Goal: Information Seeking & Learning: Understand process/instructions

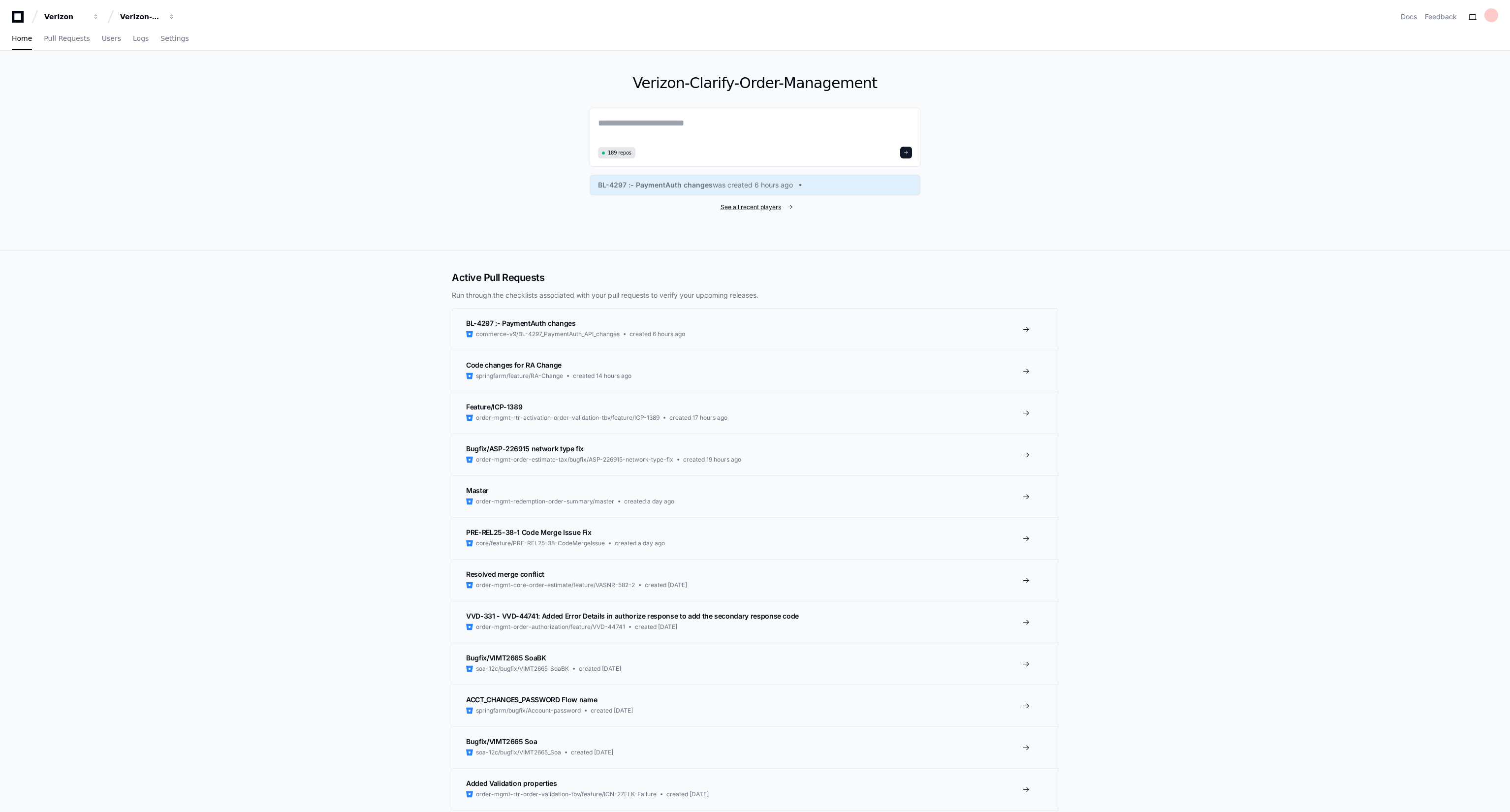
click at [740, 207] on span "See all recent players" at bounding box center [750, 207] width 61 height 7
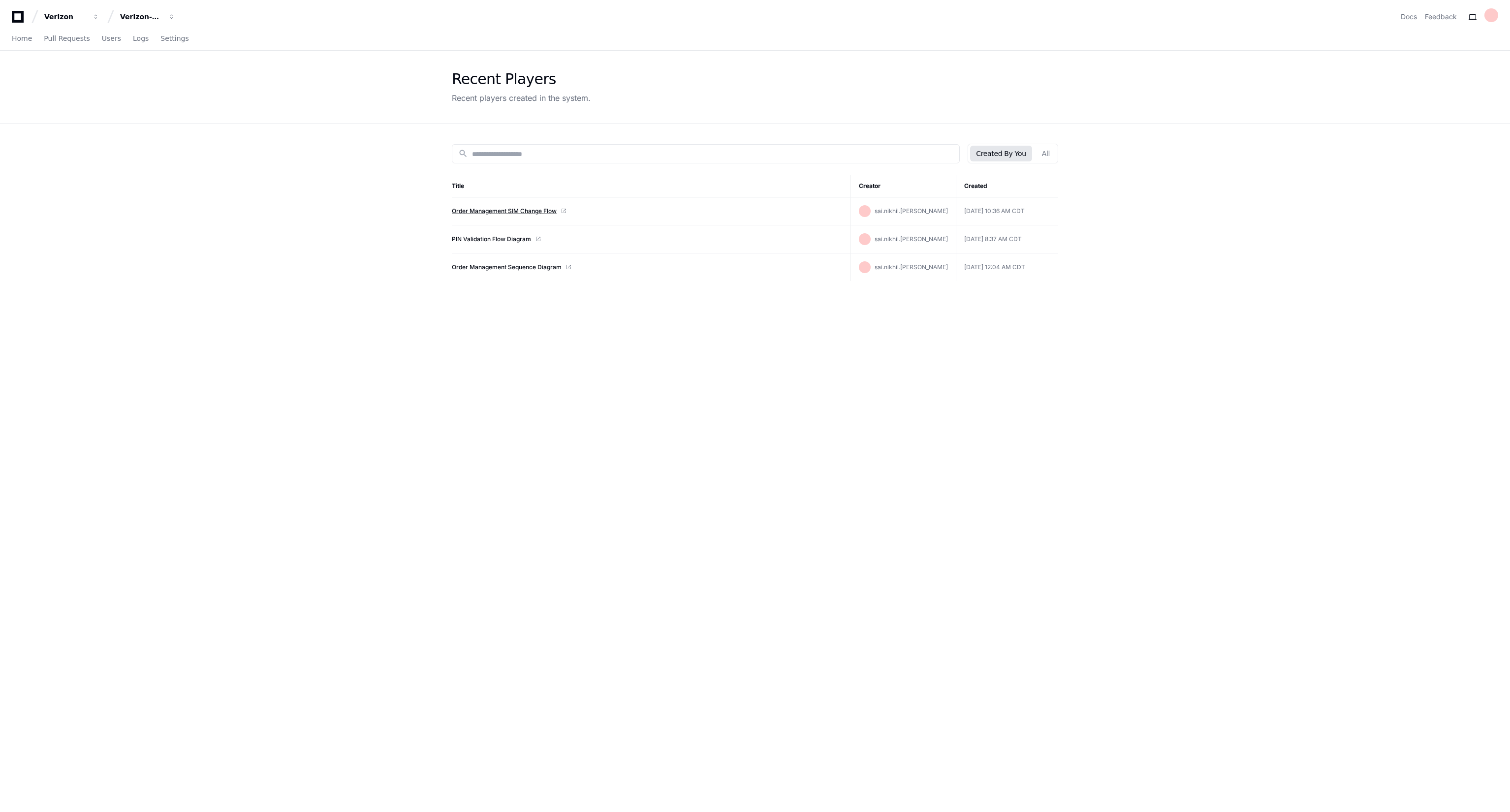
click at [504, 210] on link "Order Management SIM Change Flow" at bounding box center [504, 211] width 105 height 7
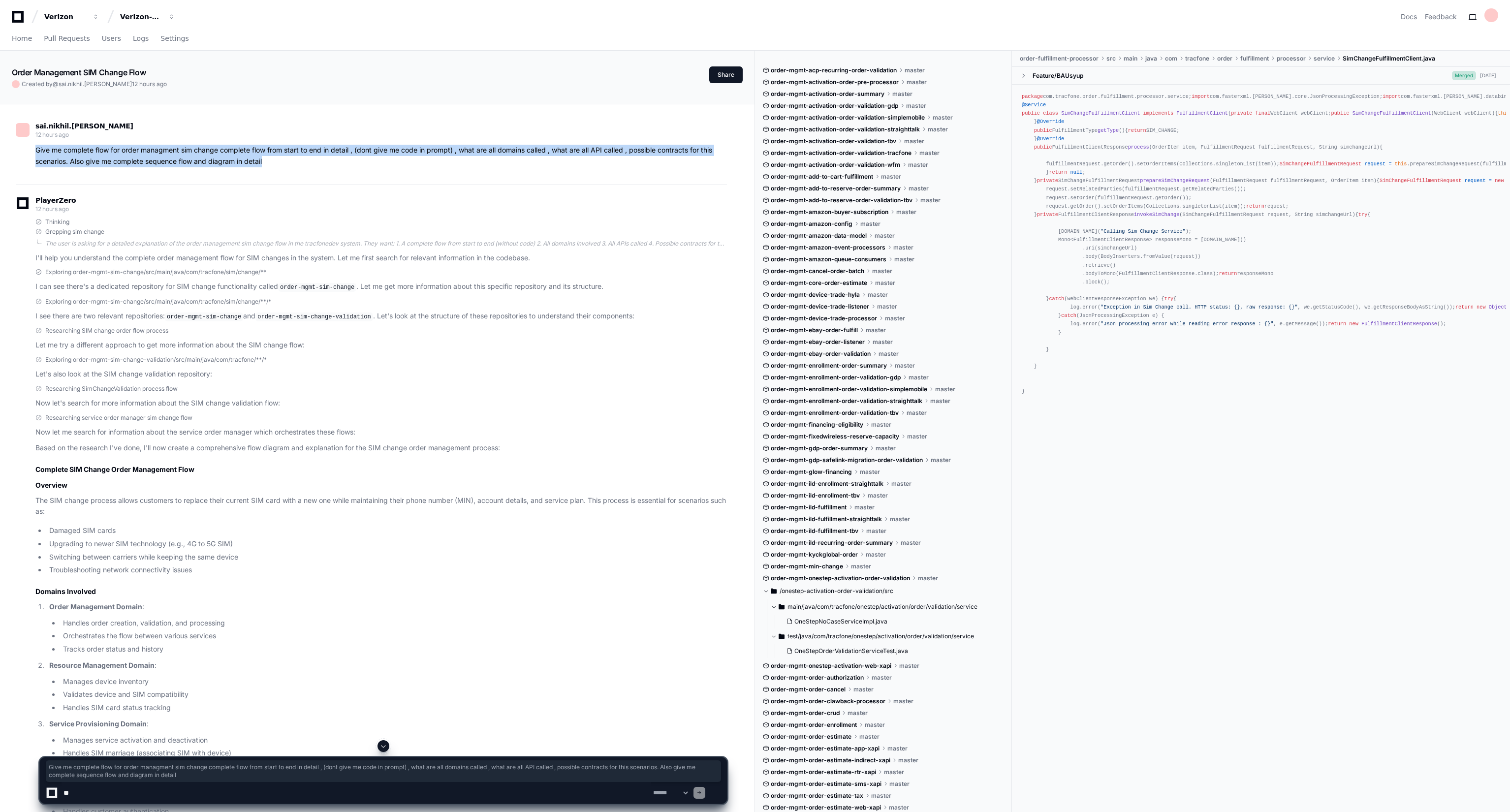
drag, startPoint x: 276, startPoint y: 164, endPoint x: 28, endPoint y: 150, distance: 248.4
click at [28, 150] on div "Give me complete flow for order managment sim change complete flow from start t…" at bounding box center [371, 156] width 711 height 22
copy p "Give me complete flow for order managment sim change complete flow from start t…"
click at [8, 36] on div "Home Pull Requests Users Logs Settings" at bounding box center [755, 38] width 1510 height 23
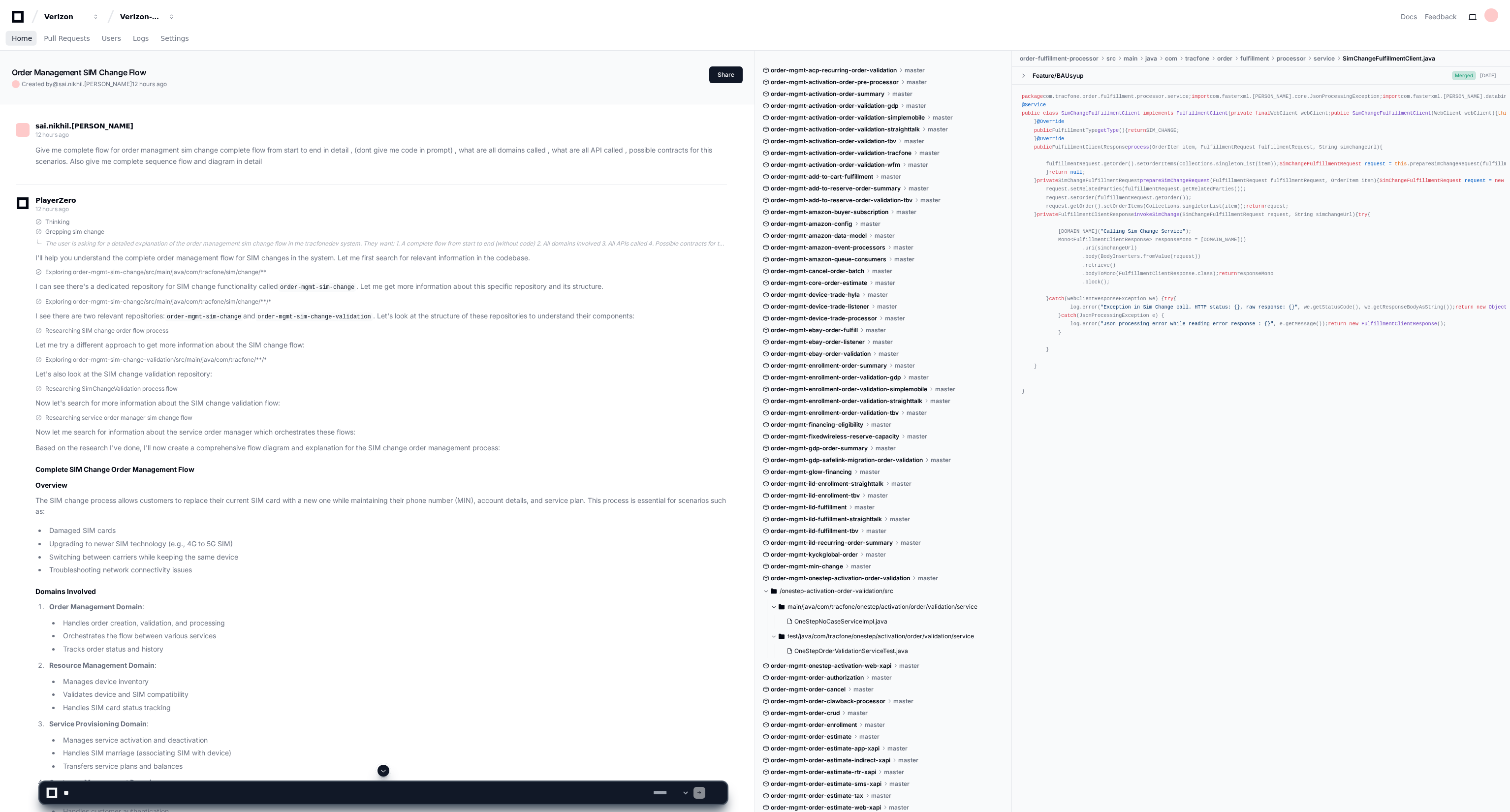
click at [13, 38] on span "Home" at bounding box center [22, 38] width 21 height 6
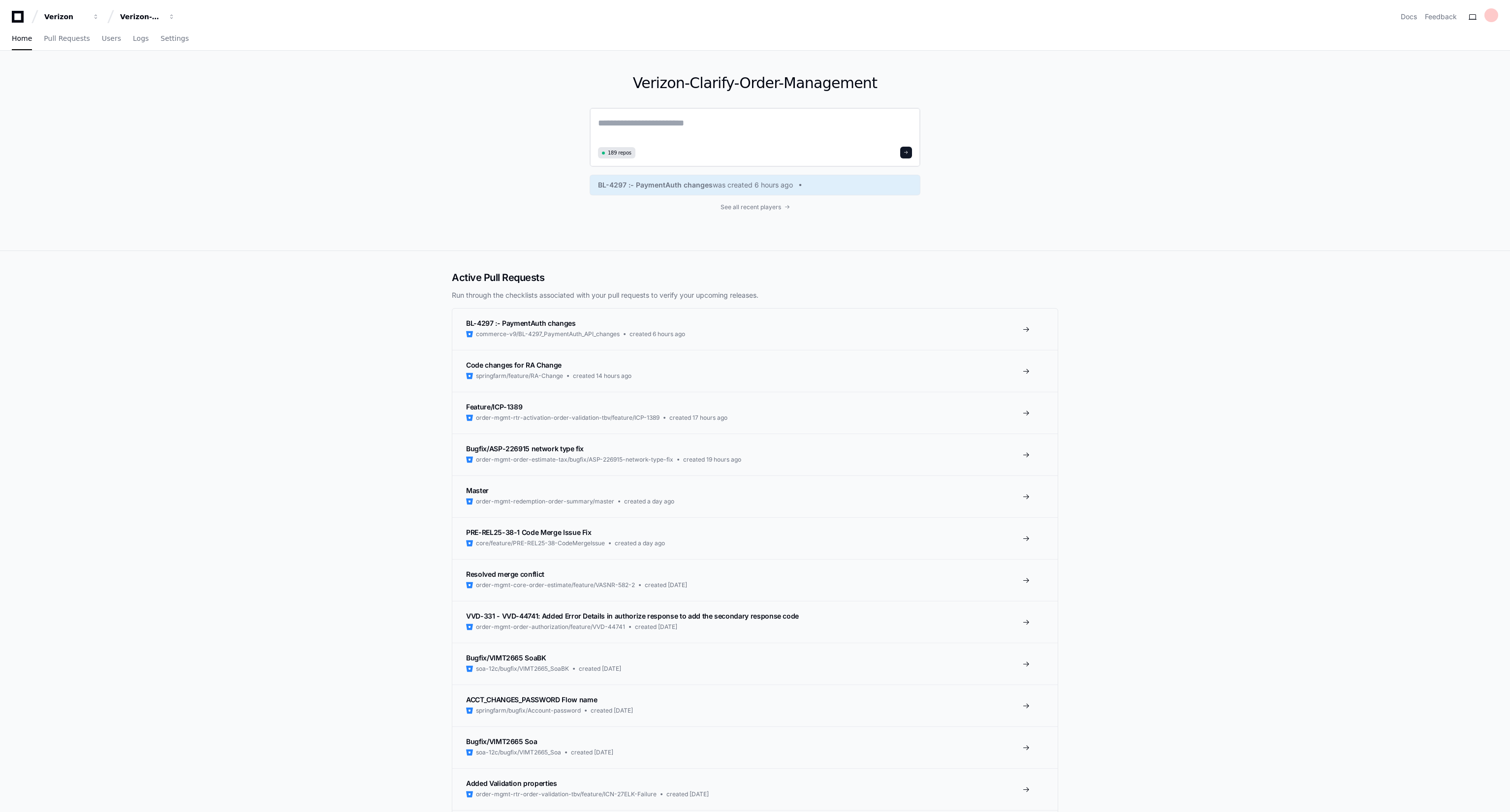
click at [662, 117] on textarea at bounding box center [755, 129] width 314 height 27
paste textarea "**********"
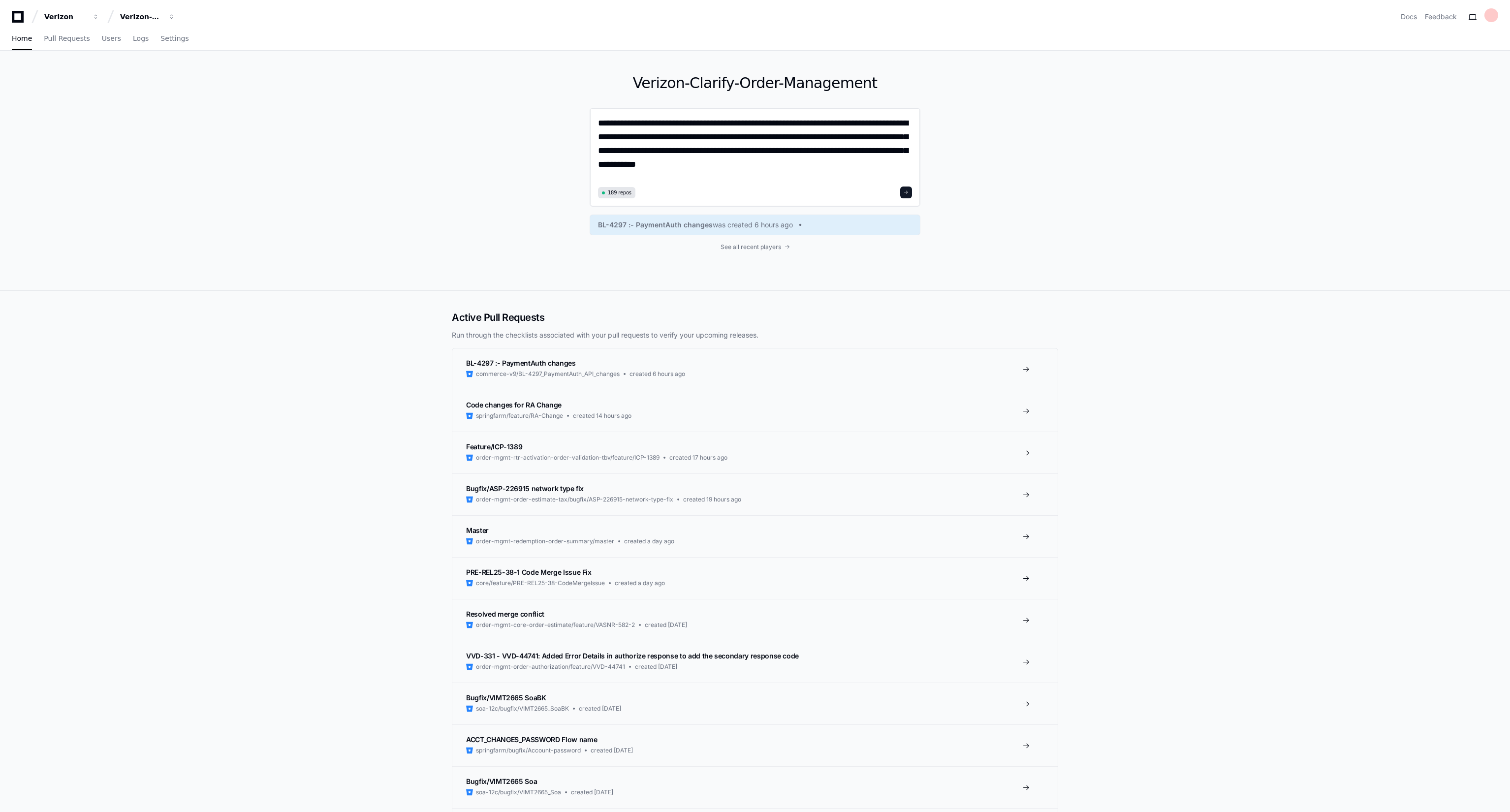
click at [782, 126] on textarea "**********" at bounding box center [755, 150] width 314 height 67
type textarea "**********"
click at [908, 188] on button at bounding box center [905, 192] width 12 height 12
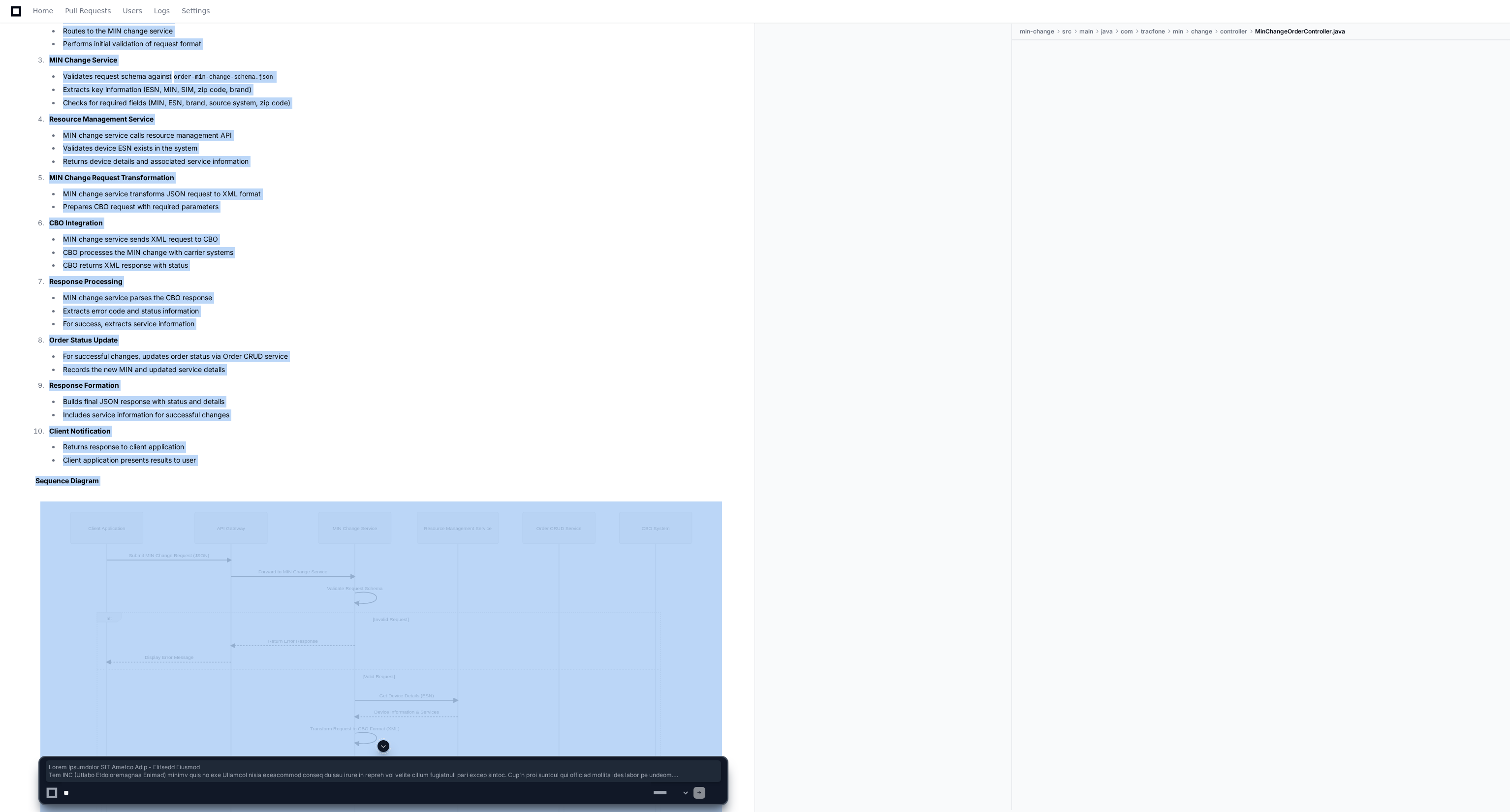
scroll to position [4045, 0]
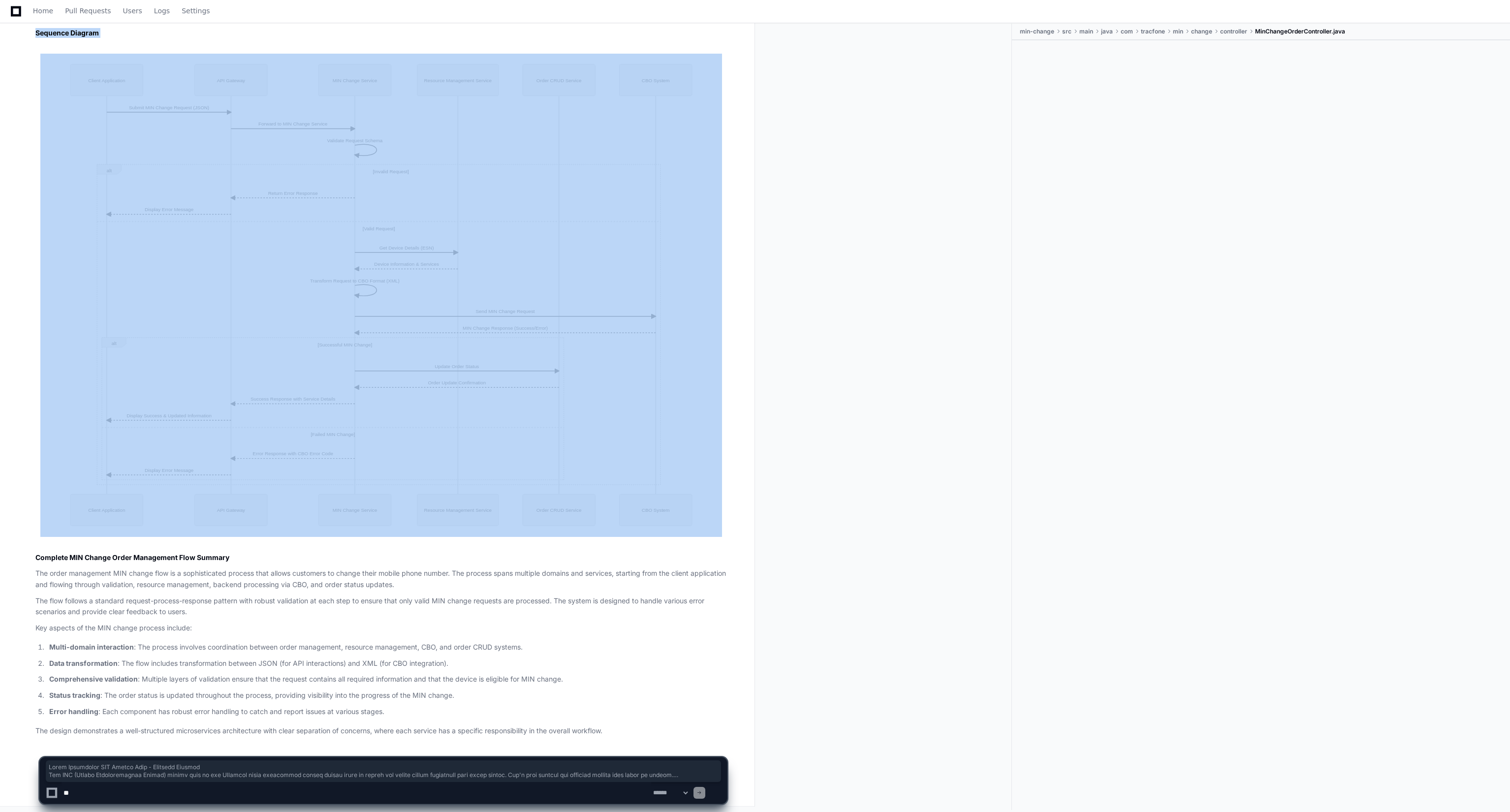
drag, startPoint x: 35, startPoint y: 26, endPoint x: 14, endPoint y: 545, distance: 519.4
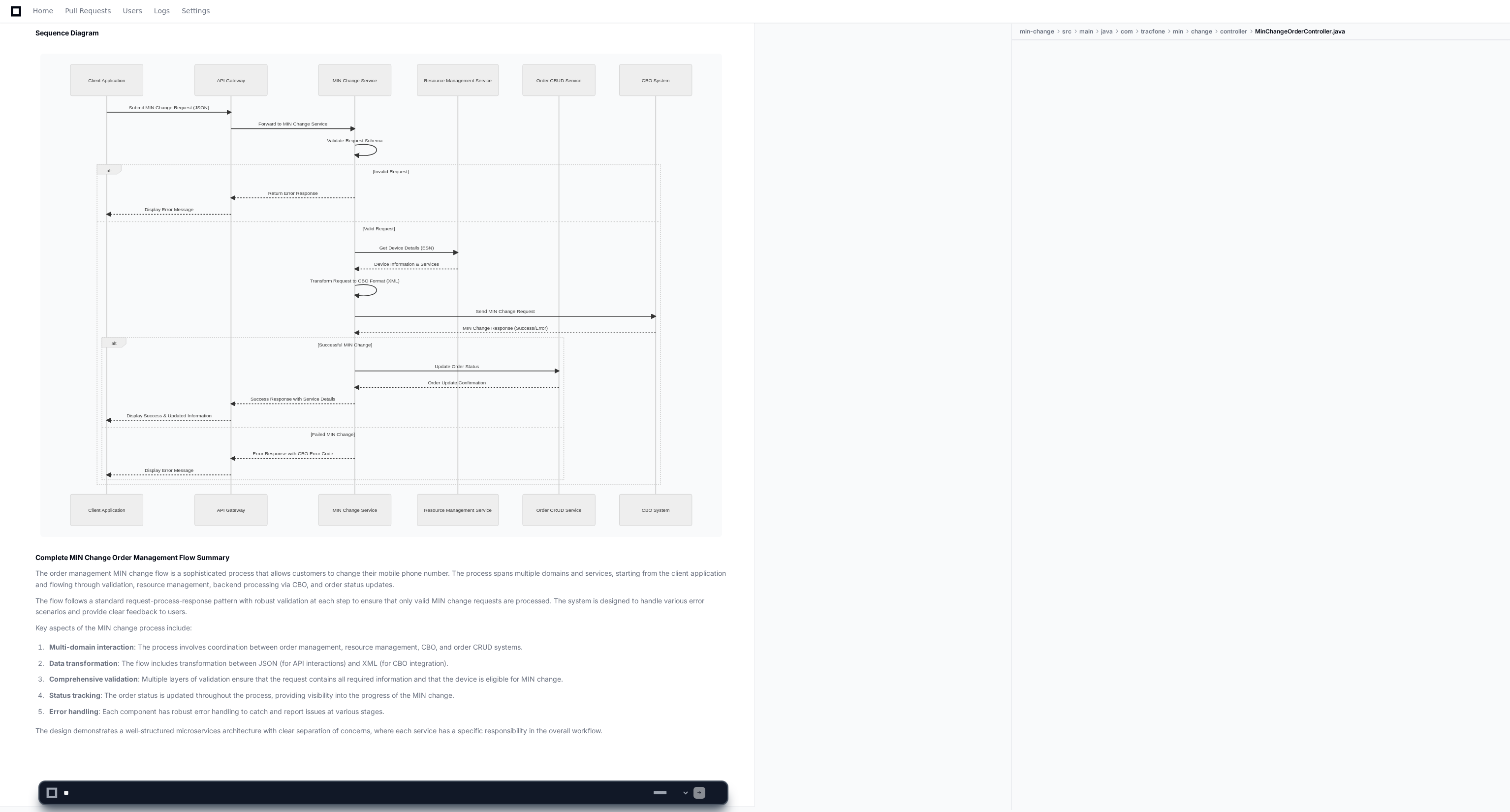
click at [873, 519] on div at bounding box center [887, 417] width 249 height 787
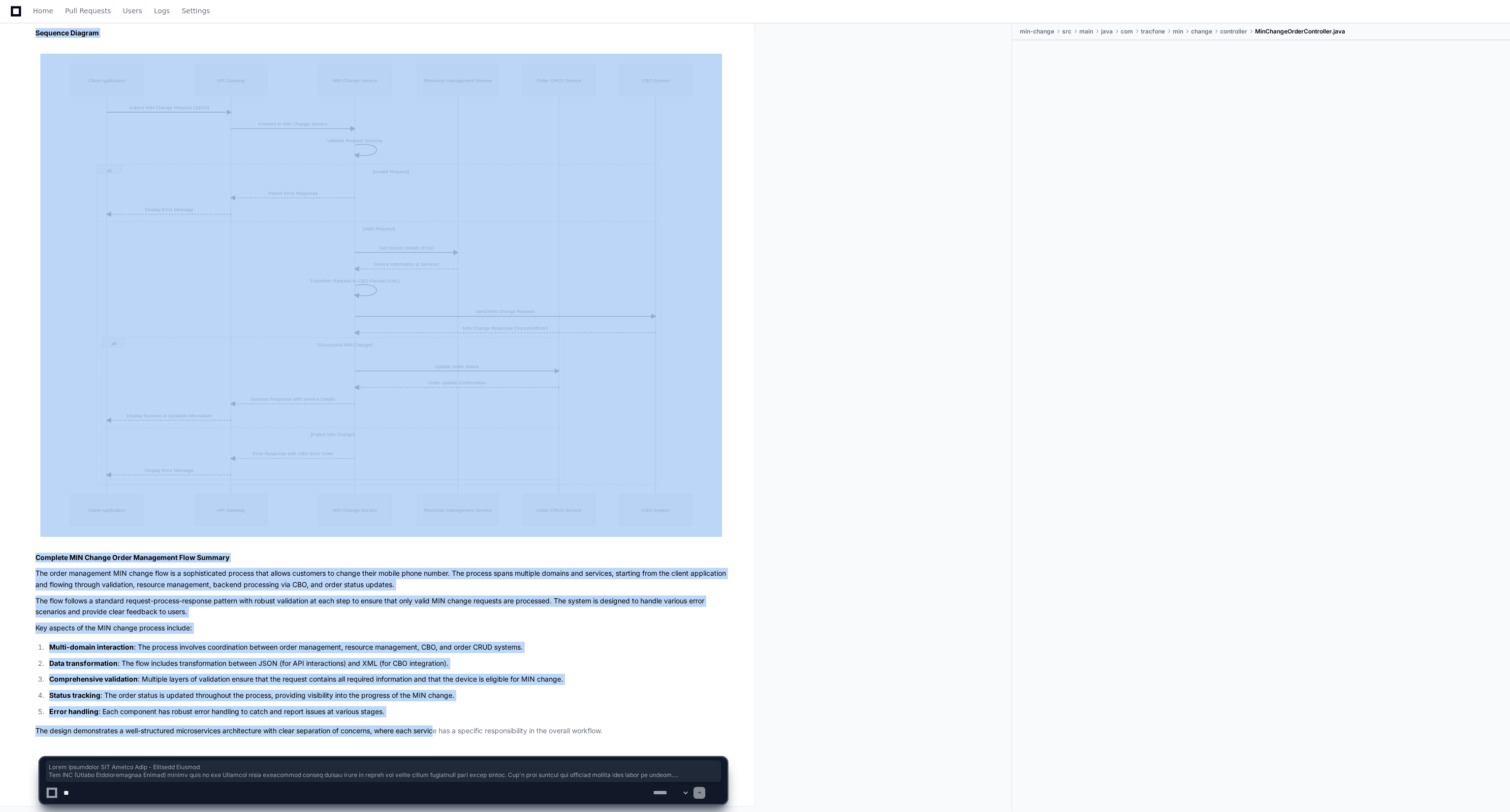
drag, startPoint x: 32, startPoint y: 372, endPoint x: 454, endPoint y: 721, distance: 547.6
click at [390, 708] on p "Error handling : Each component has robust error handling to catch and report i…" at bounding box center [388, 712] width 677 height 11
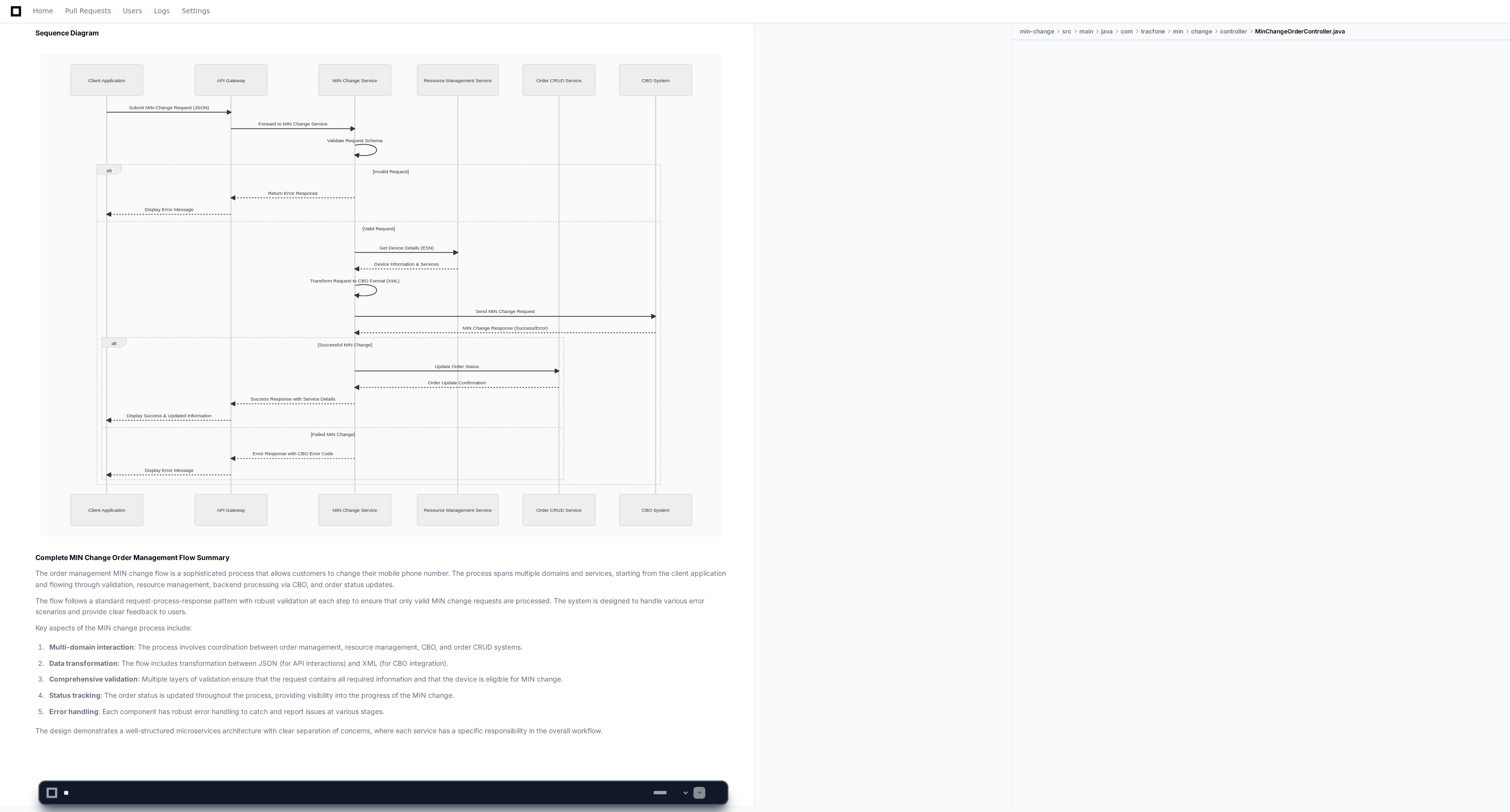
click at [391, 708] on p "Error handling : Each component has robust error handling to catch and report i…" at bounding box center [388, 712] width 677 height 11
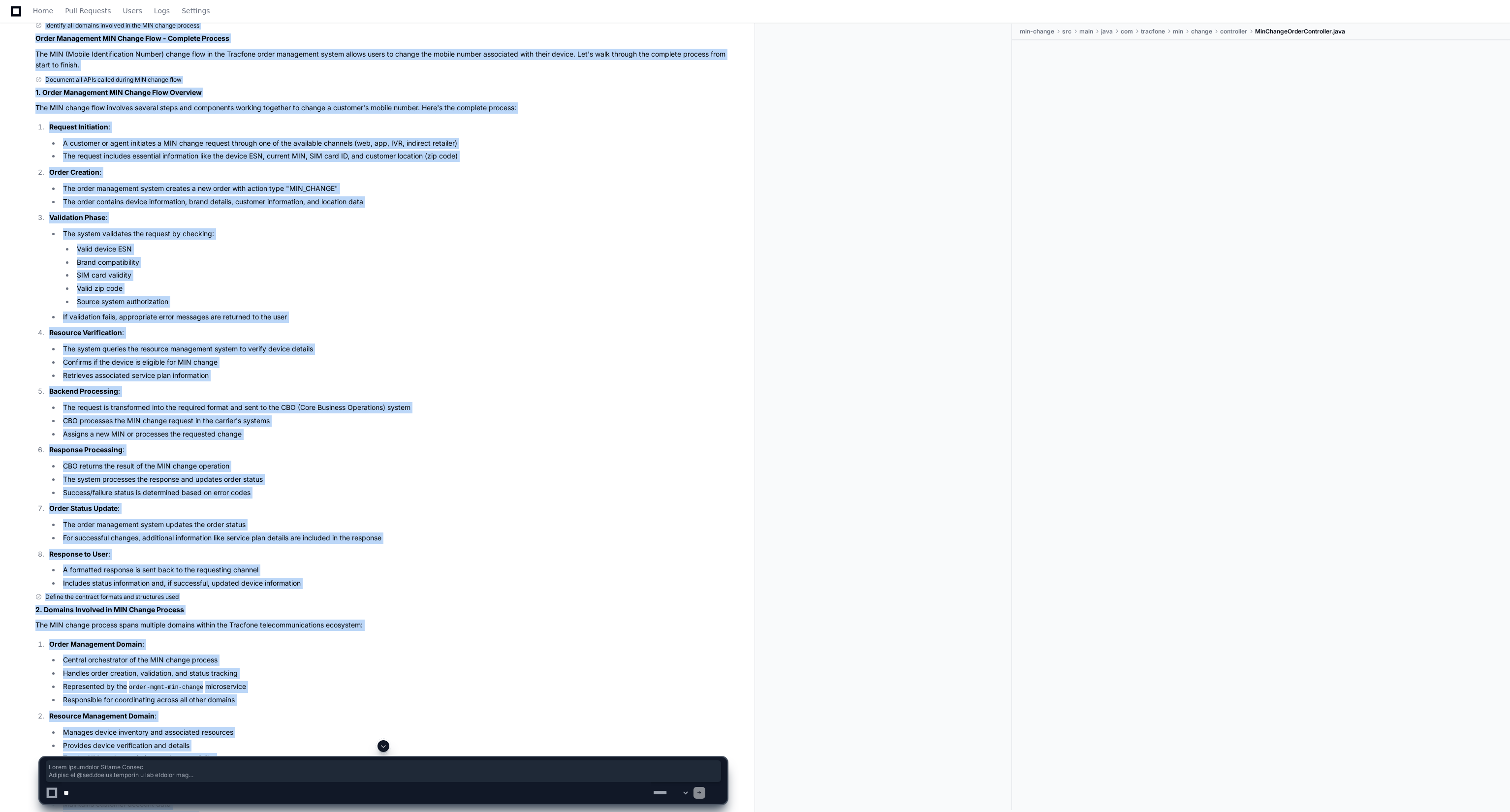
scroll to position [0, 0]
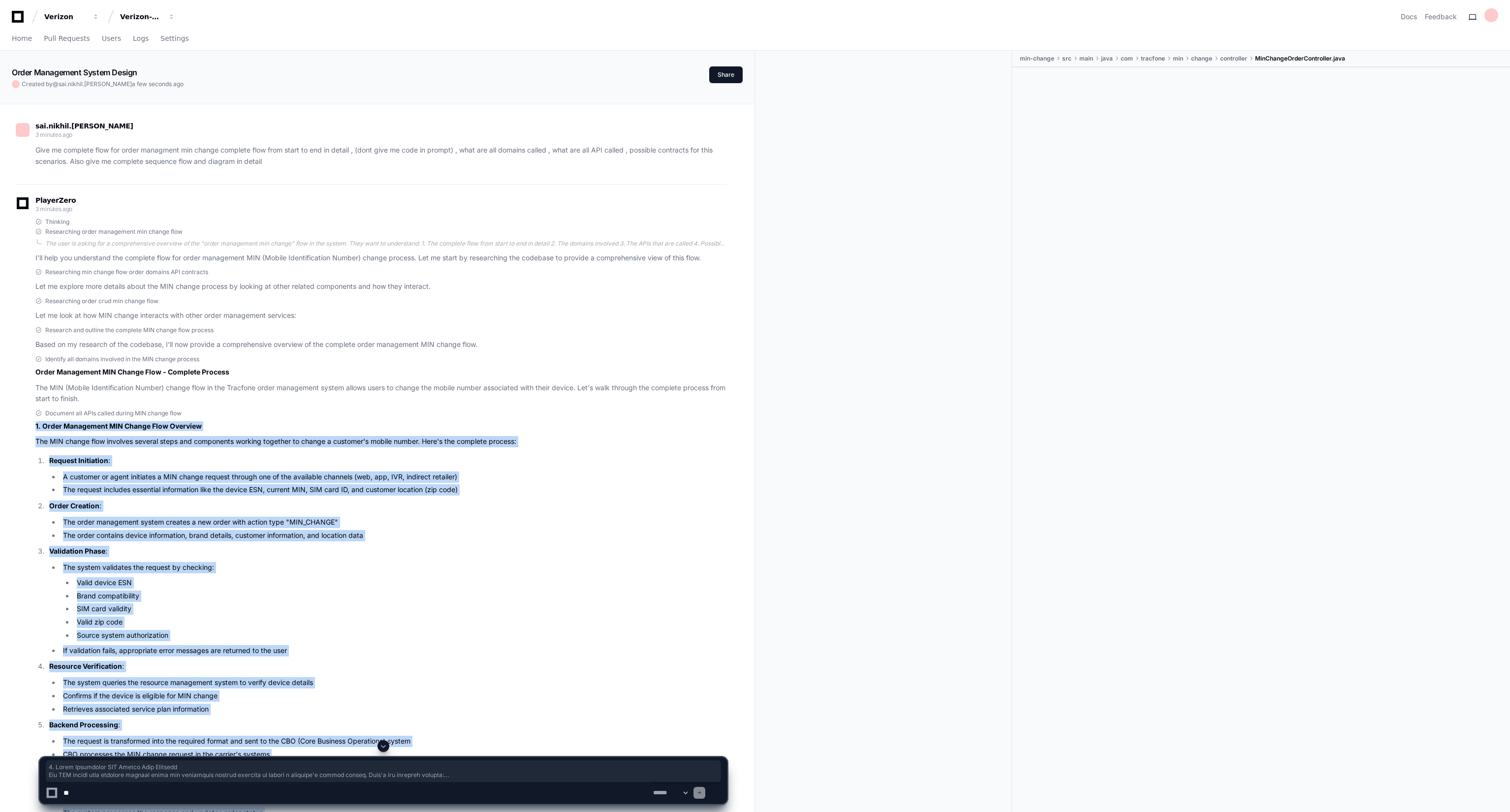
drag, startPoint x: 391, startPoint y: 708, endPoint x: 32, endPoint y: 429, distance: 454.7
copy div "1. Order Management MIN Change Flow Overview The MIN change flow involves sever…"
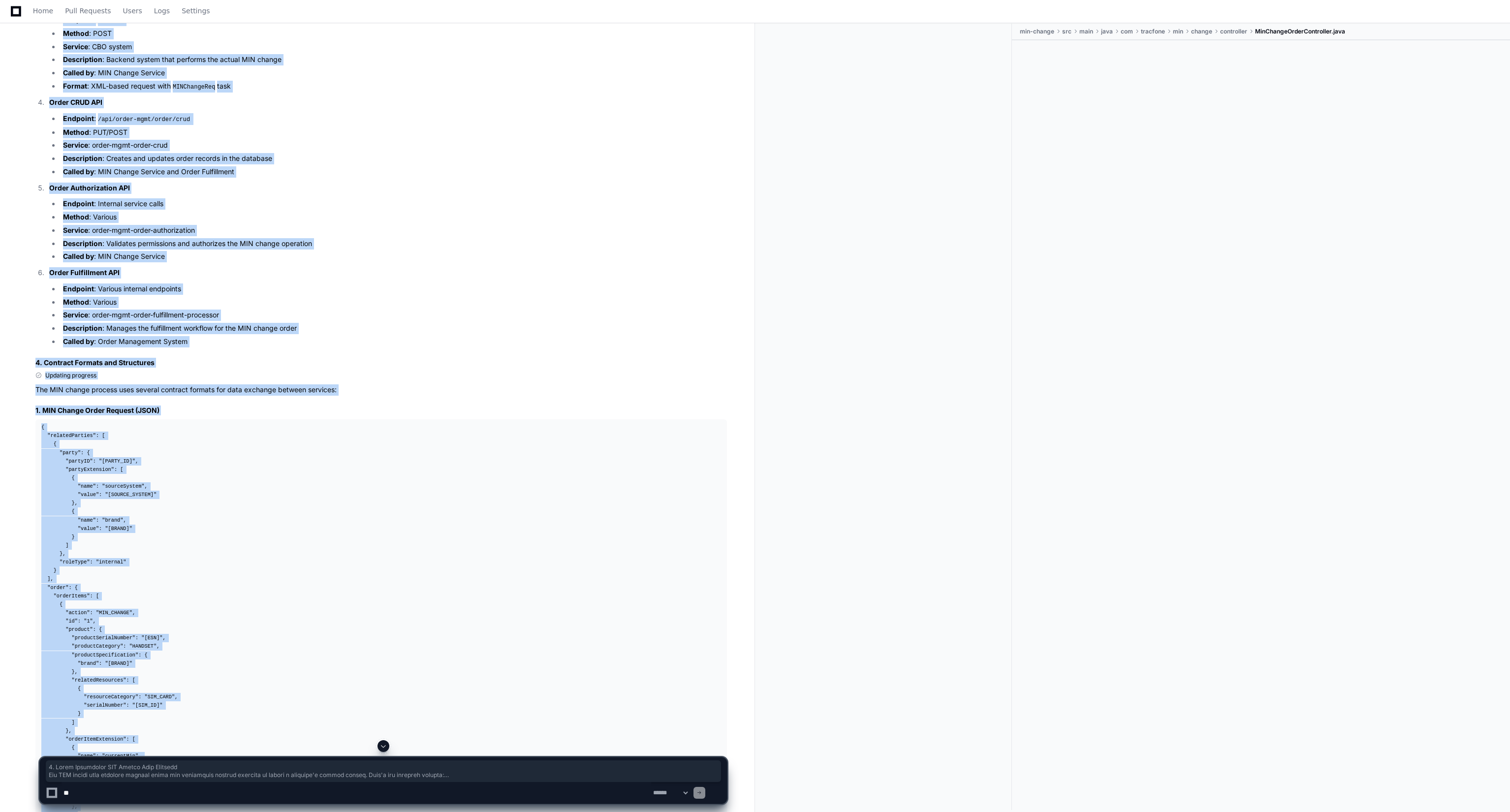
click at [422, 302] on li "Method : Various" at bounding box center [393, 303] width 667 height 11
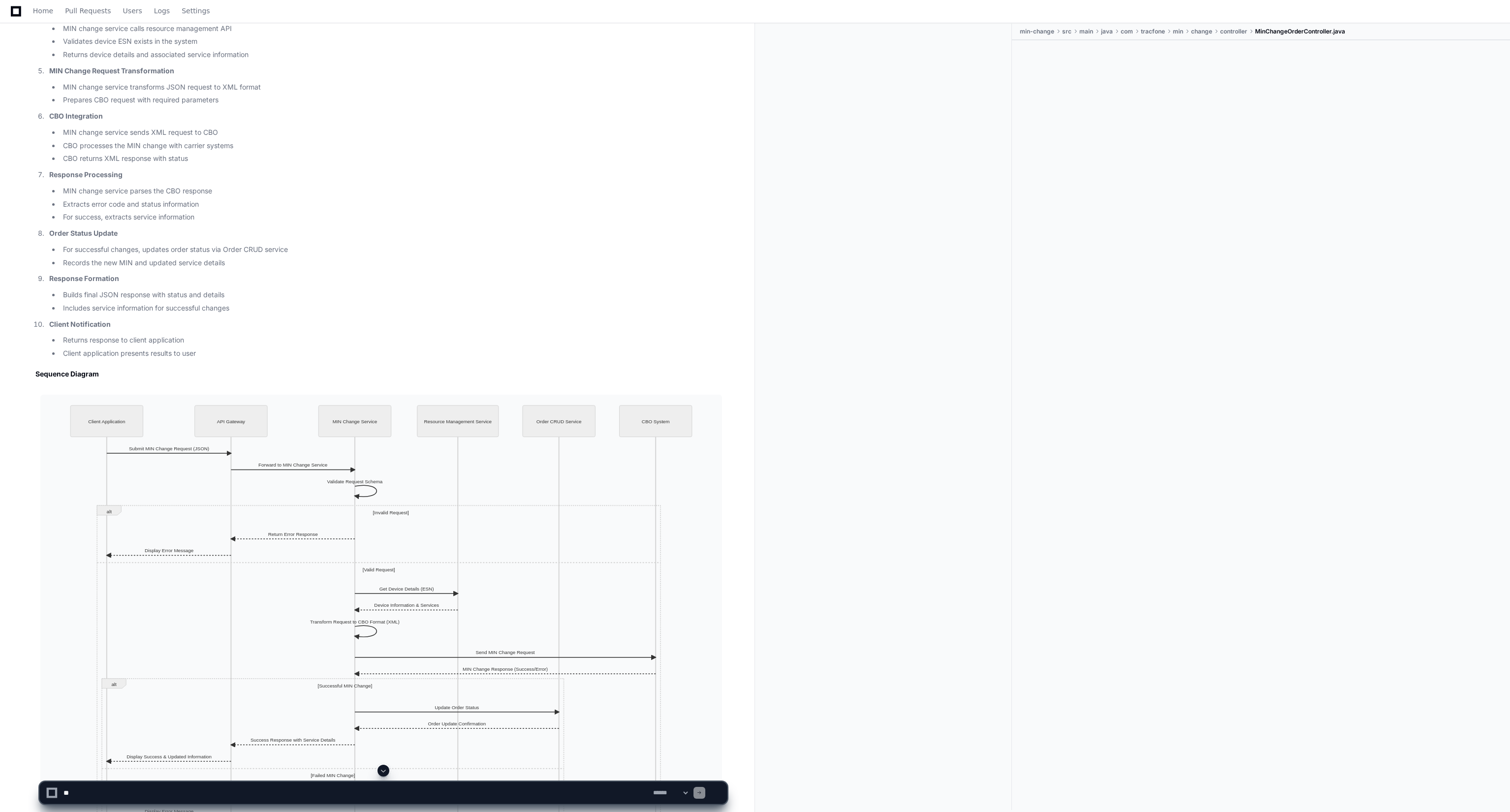
scroll to position [3702, 0]
click at [696, 403] on button at bounding box center [701, 402] width 15 height 15
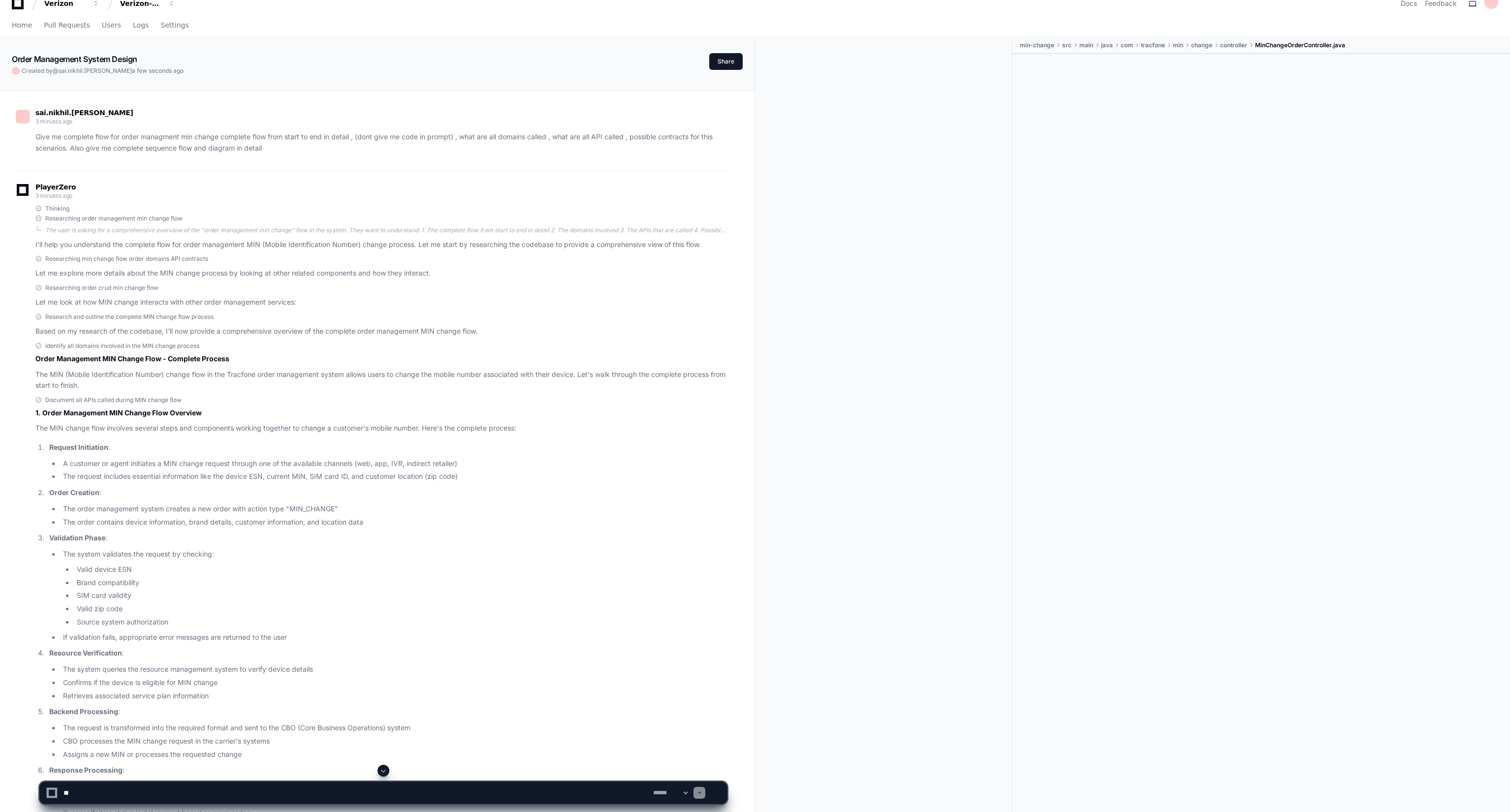
scroll to position [12, 0]
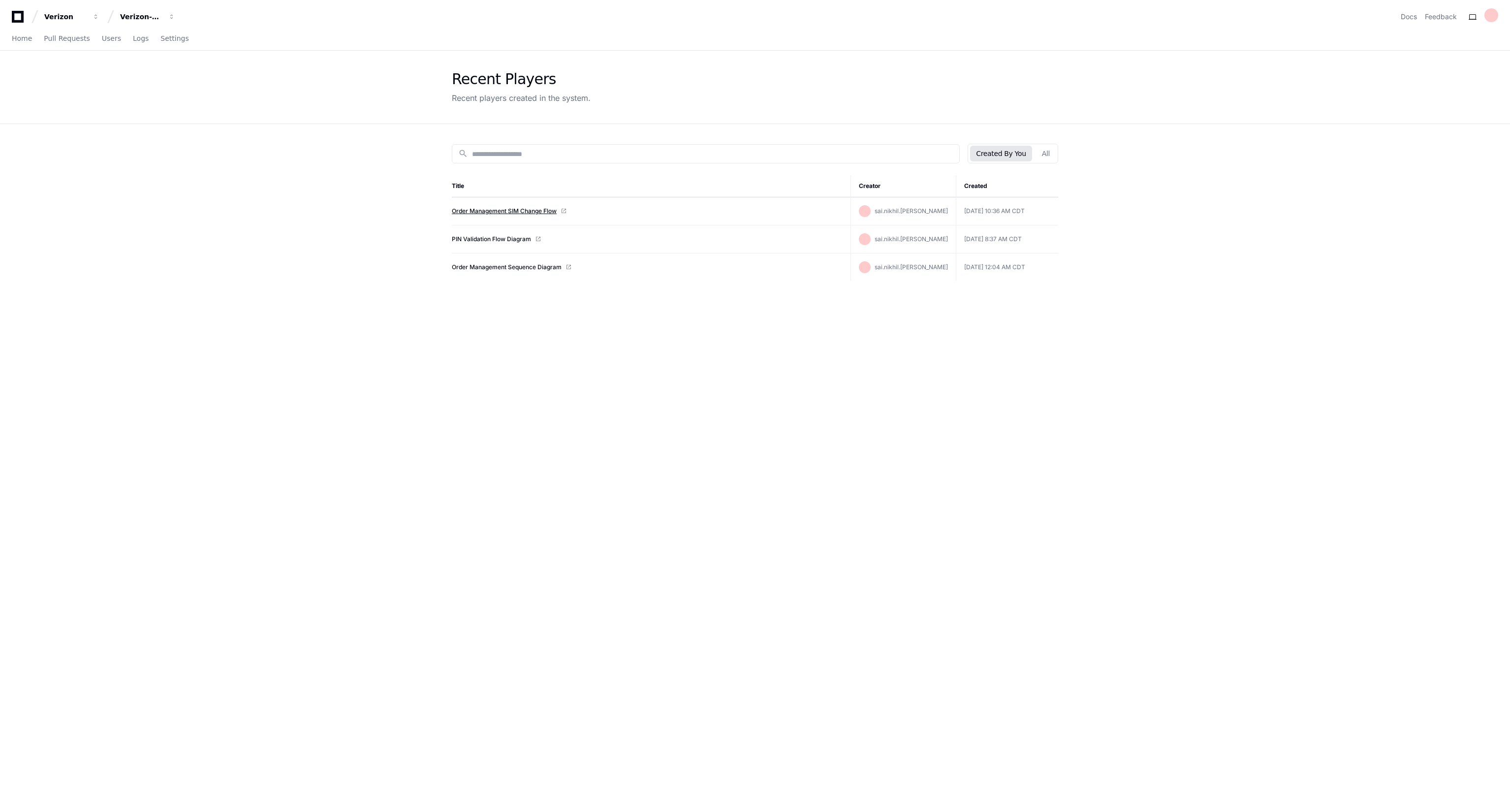
click at [511, 214] on link "Order Management SIM Change Flow" at bounding box center [504, 211] width 105 height 7
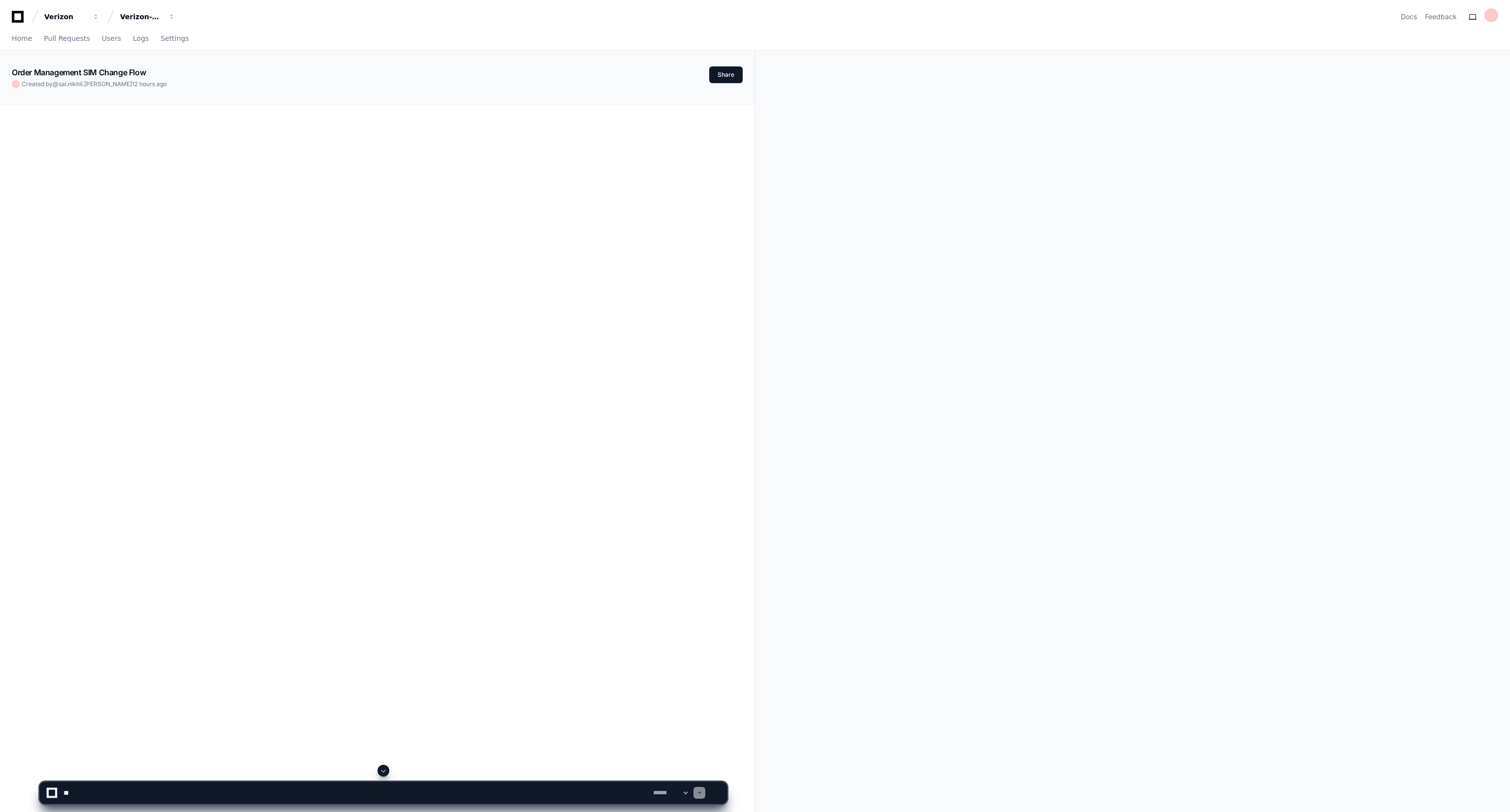
click at [293, 796] on textarea at bounding box center [356, 792] width 590 height 21
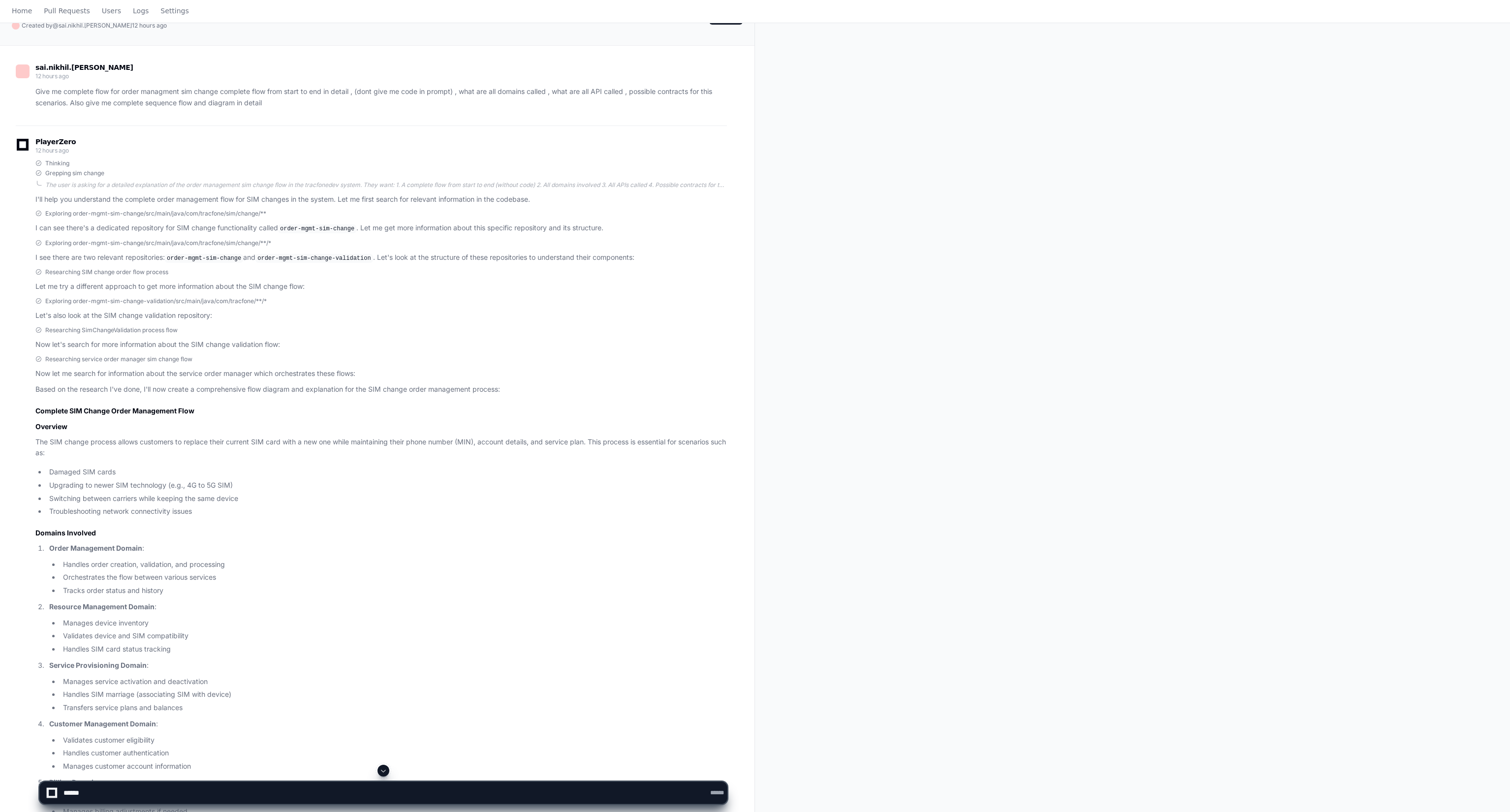
scroll to position [160, 0]
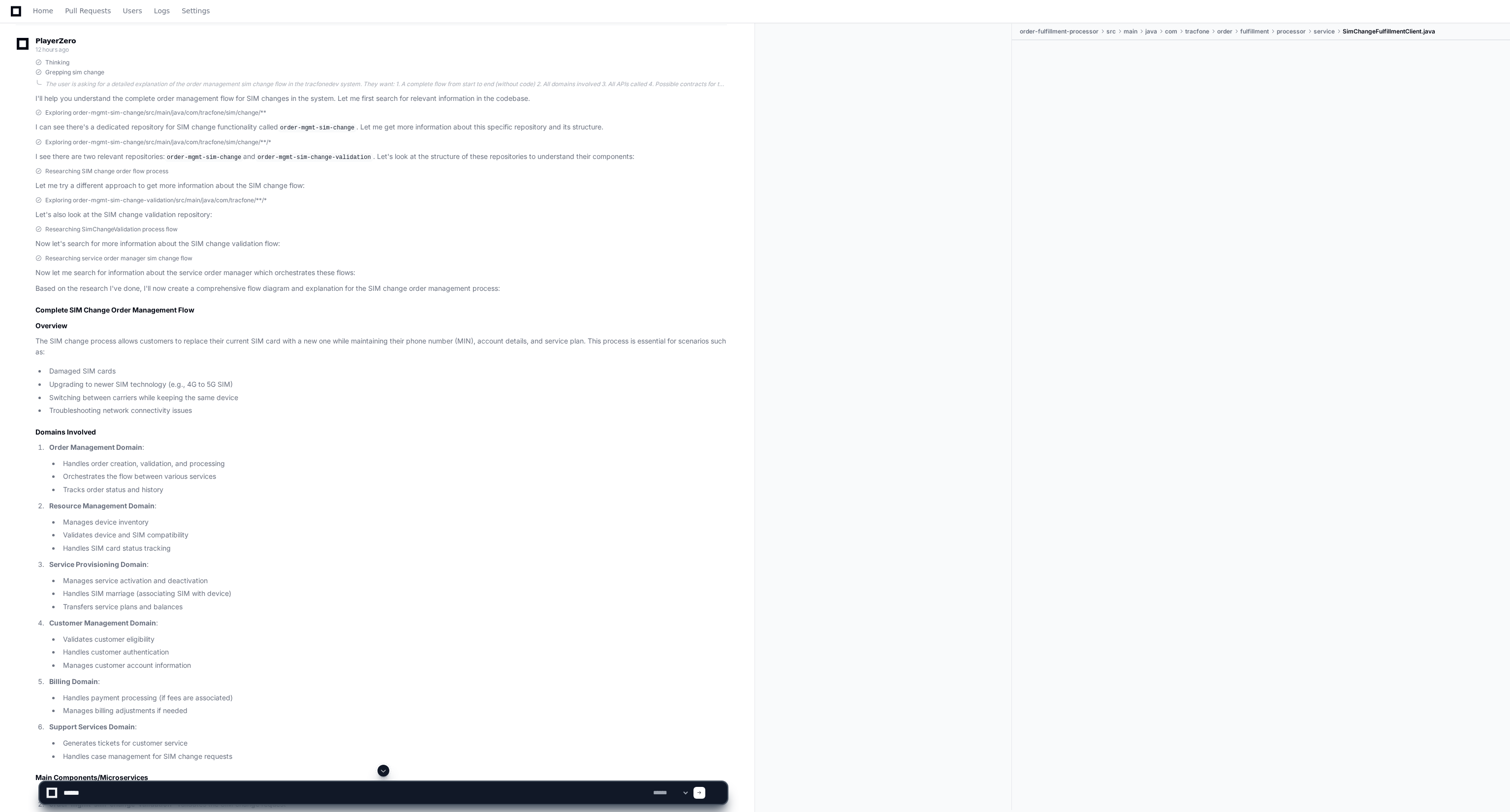
click at [154, 779] on app-app-chat-input "**********" at bounding box center [383, 784] width 688 height 39
click at [129, 791] on textarea at bounding box center [356, 792] width 590 height 21
type textarea "**********"
click at [384, 771] on span at bounding box center [383, 771] width 7 height 7
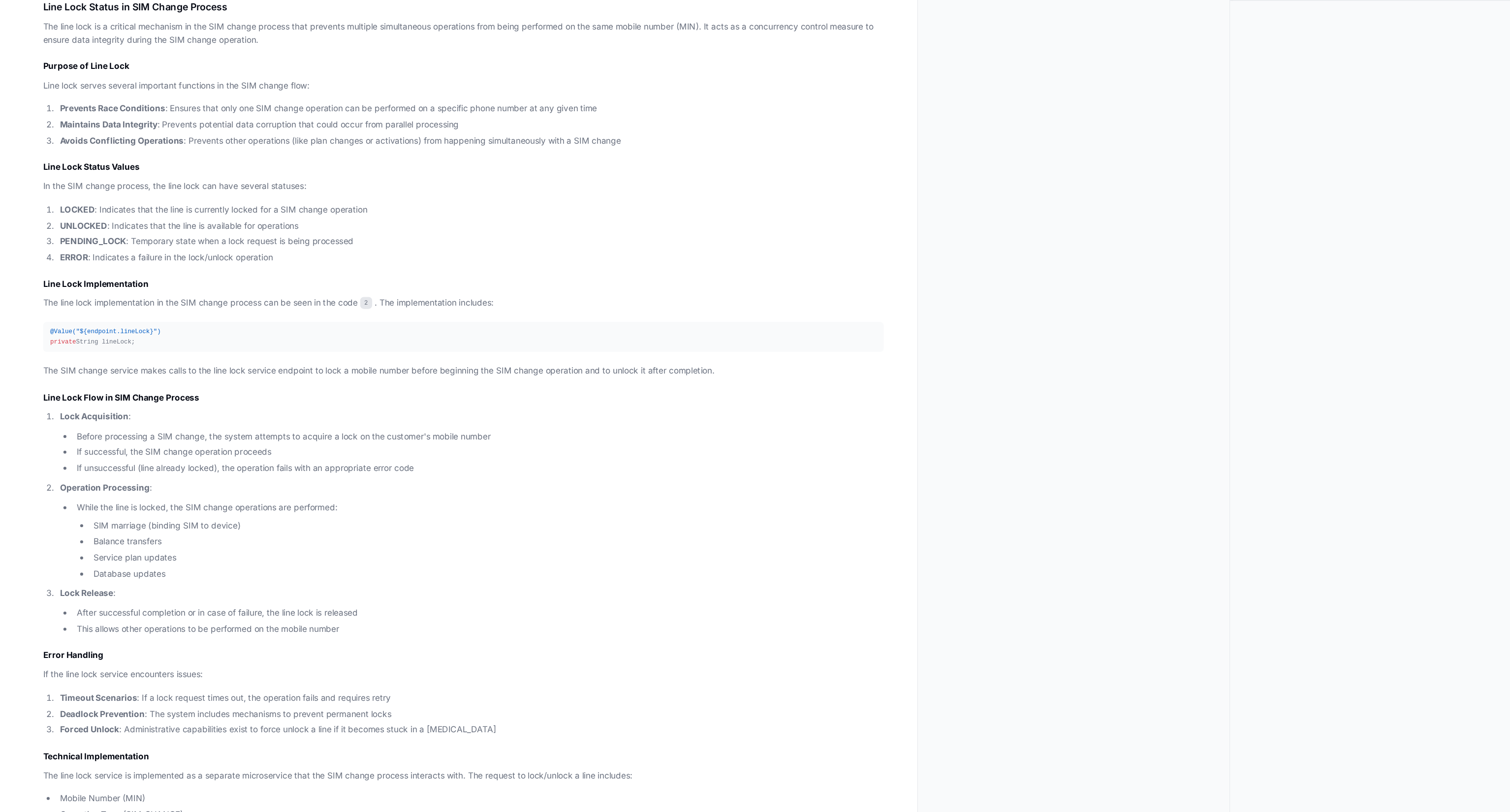
scroll to position [4925, 0]
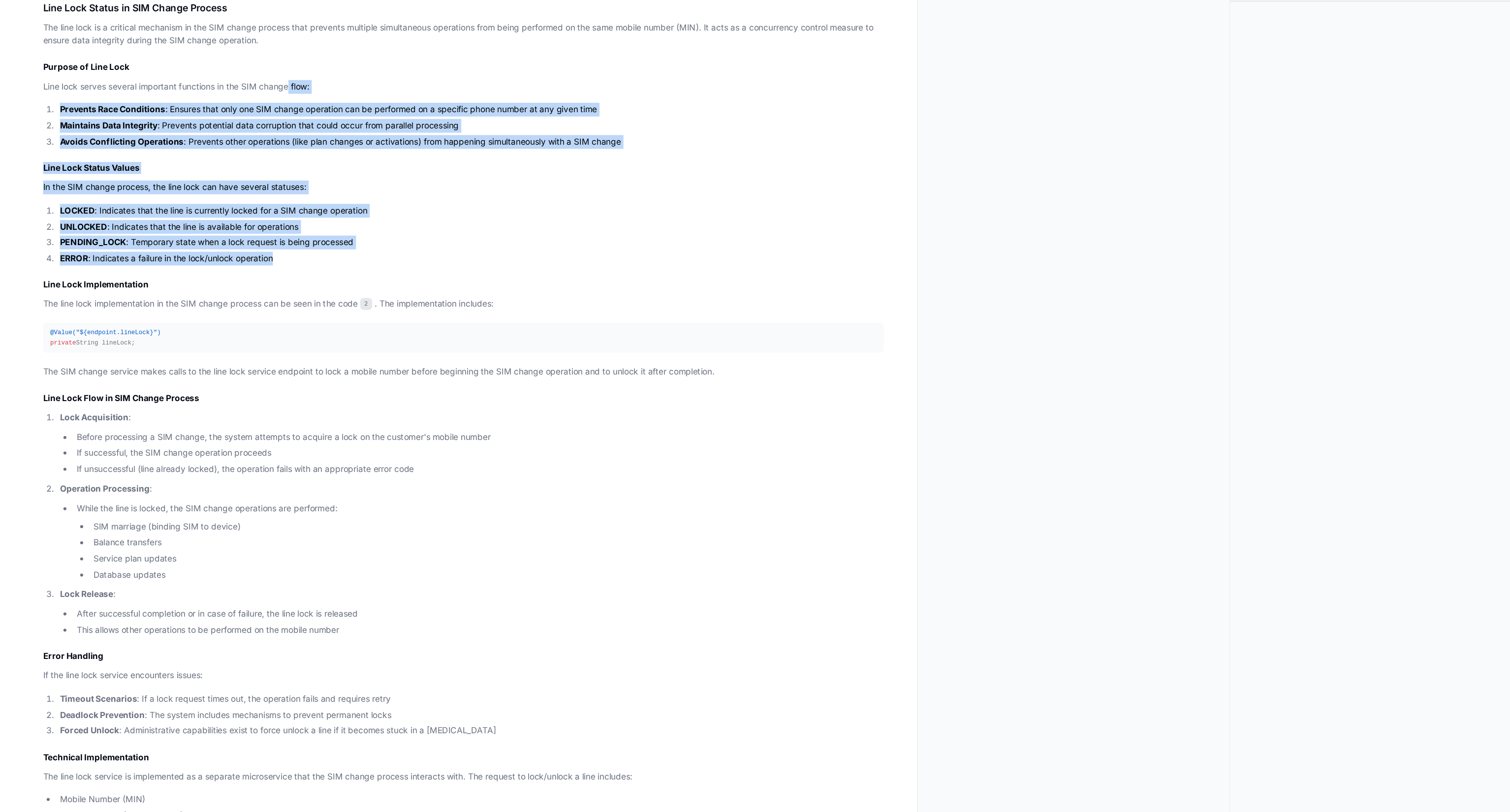
drag, startPoint x: 235, startPoint y: 252, endPoint x: 240, endPoint y: 99, distance: 153.1
click at [240, 99] on article "Line Lock Status in SIM Change Process The line lock is a critical mechanism in…" at bounding box center [381, 400] width 691 height 722
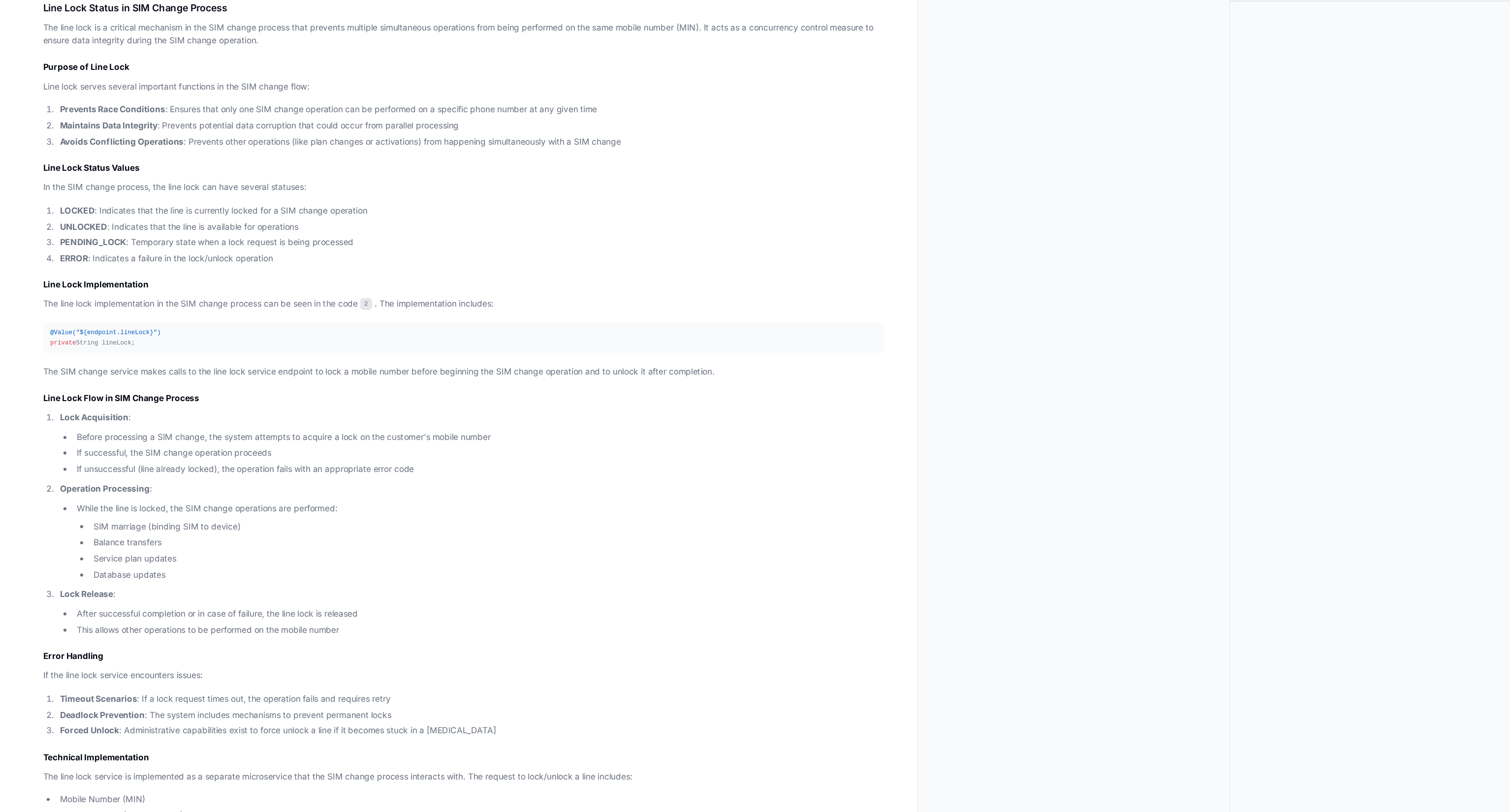
click at [329, 93] on h2 "Purpose of Line Lock" at bounding box center [381, 93] width 691 height 10
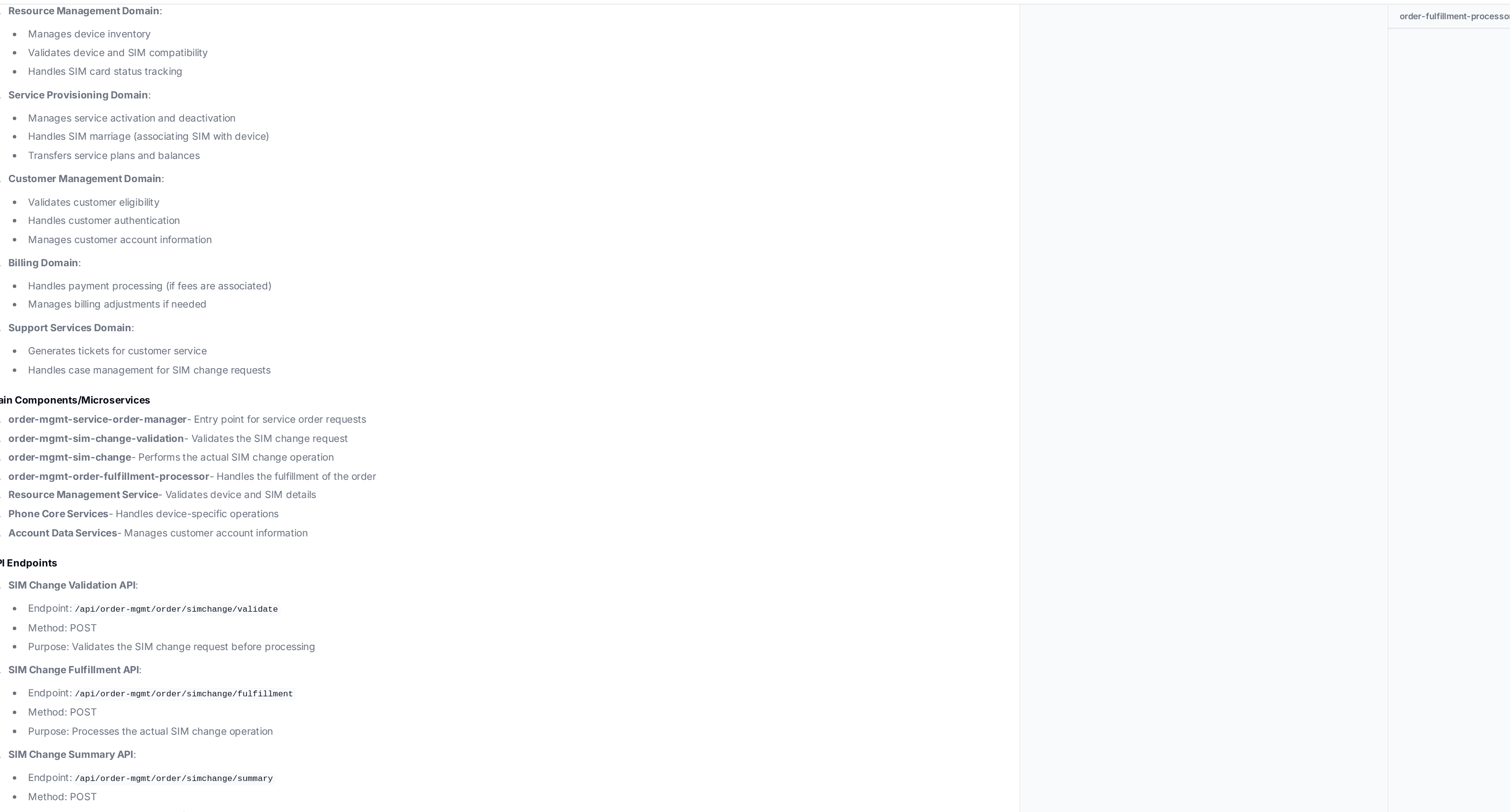
scroll to position [638, 0]
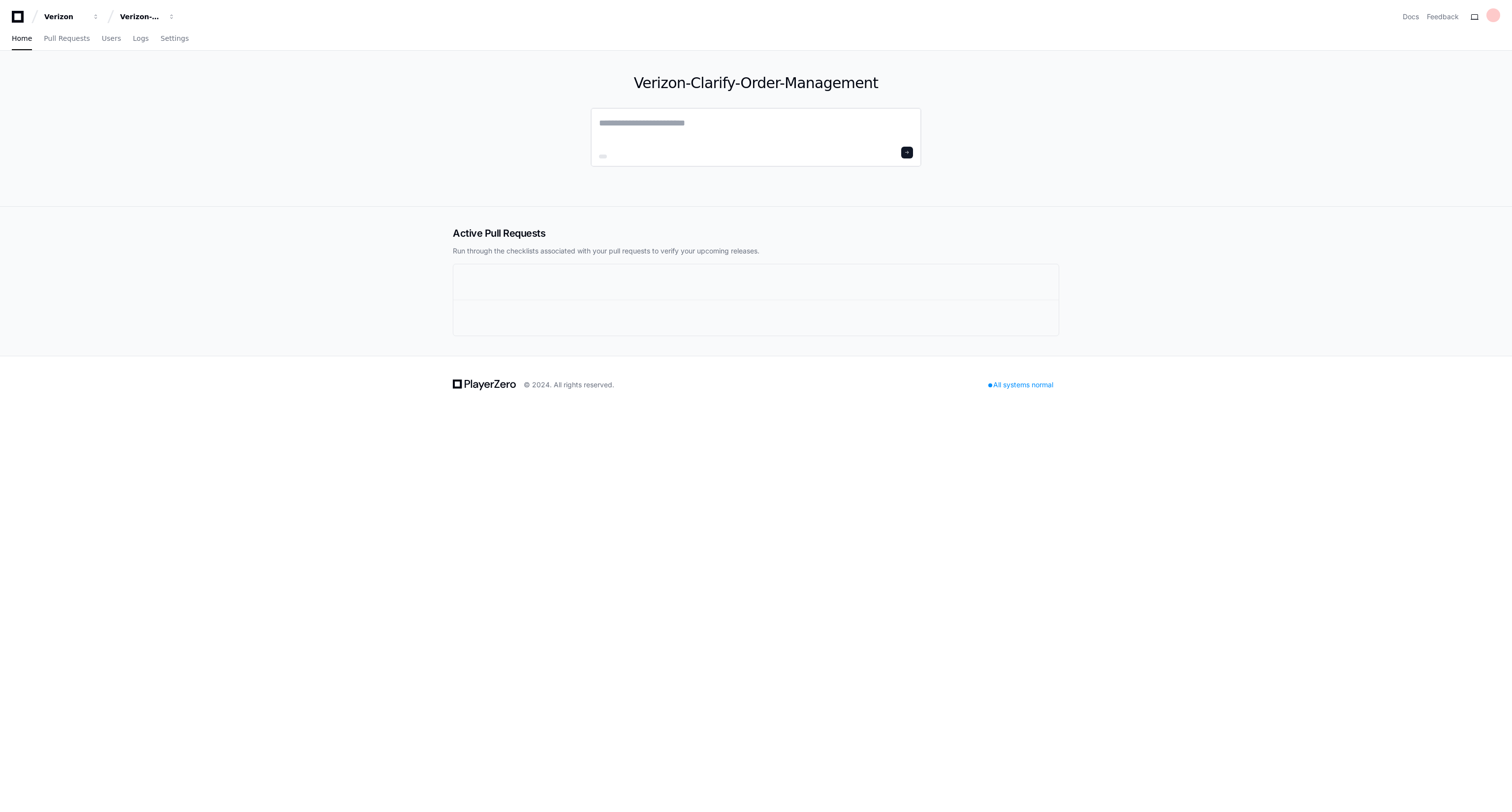
click at [620, 123] on textarea at bounding box center [756, 129] width 314 height 27
click at [0, 577] on div "Verizon Verizon-Clarify-Order-Management Docs Feedback Home Pull Requests Users…" at bounding box center [756, 406] width 1512 height 812
